Goal: Transaction & Acquisition: Purchase product/service

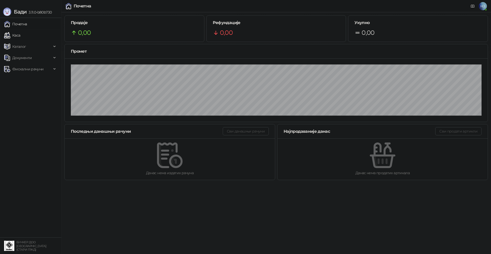
click at [20, 36] on link "Каса" at bounding box center [12, 35] width 16 height 10
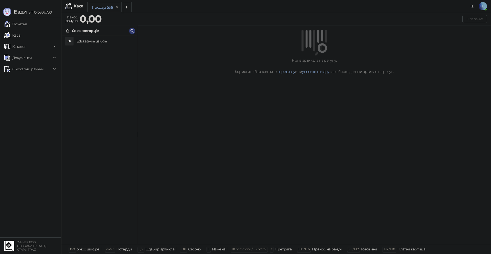
click at [85, 44] on h4 "Edukativne usluge" at bounding box center [104, 41] width 57 height 8
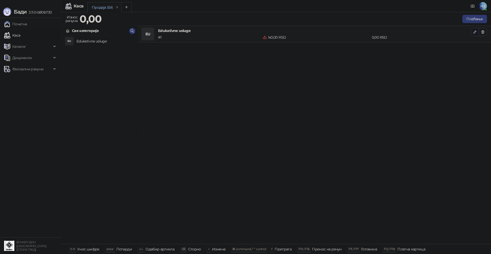
click at [476, 33] on icon "button" at bounding box center [475, 32] width 4 height 4
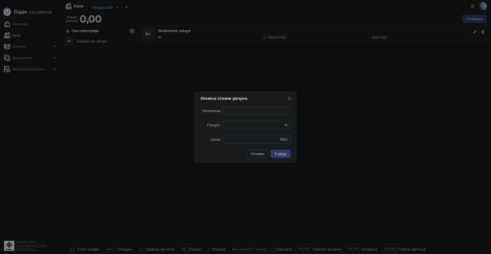
drag, startPoint x: 250, startPoint y: 141, endPoint x: 222, endPoint y: 139, distance: 28.5
click at [222, 139] on div "Цена * RSD" at bounding box center [246, 139] width 90 height 8
type input "****"
click at [286, 154] on span "У реду" at bounding box center [281, 153] width 12 height 5
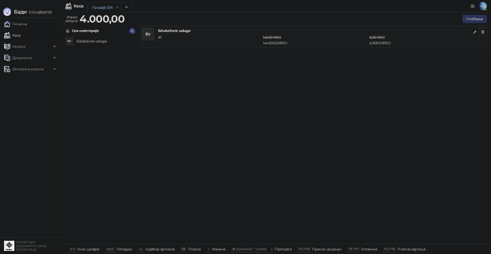
click at [482, 20] on button "Плаћање" at bounding box center [475, 19] width 25 height 8
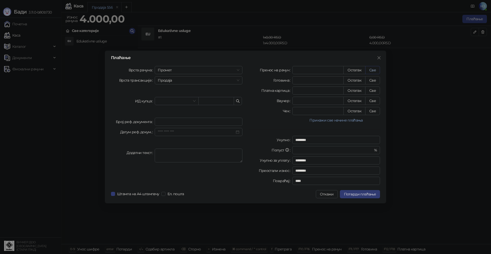
click at [375, 71] on button "Све" at bounding box center [372, 70] width 15 height 8
type input "****"
click at [364, 197] on button "Потврди плаћање" at bounding box center [360, 194] width 40 height 8
